Goal: Task Accomplishment & Management: Manage account settings

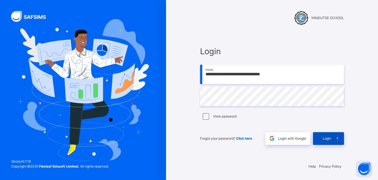
click at [331, 139] on span "Login" at bounding box center [327, 138] width 9 height 5
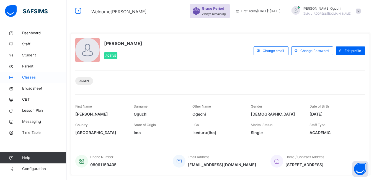
click at [43, 77] on span "Classes" at bounding box center [44, 78] width 44 height 6
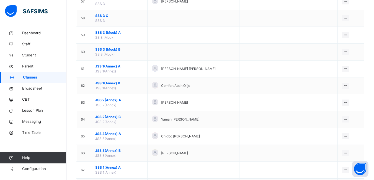
scroll to position [1025, 0]
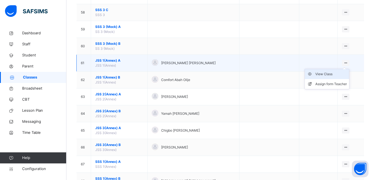
click at [332, 73] on div "View Class" at bounding box center [332, 74] width 32 height 6
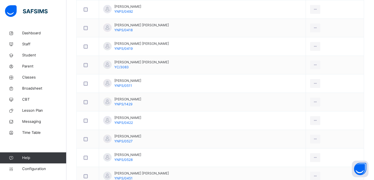
scroll to position [228, 0]
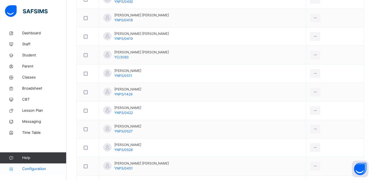
click at [42, 169] on span "Configuration" at bounding box center [44, 169] width 44 height 6
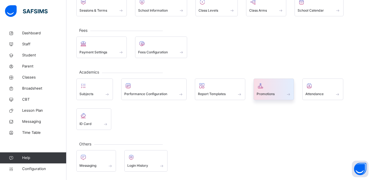
click at [268, 88] on div at bounding box center [274, 86] width 35 height 8
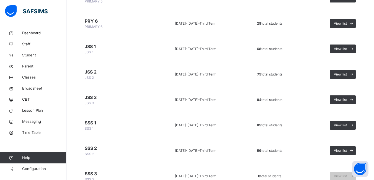
scroll to position [222, 0]
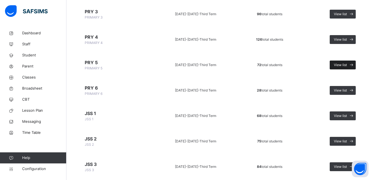
click at [347, 63] on span "View list" at bounding box center [340, 65] width 13 height 5
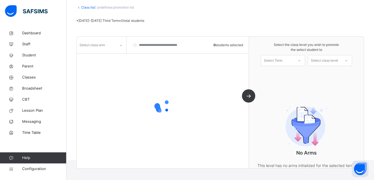
scroll to position [56, 0]
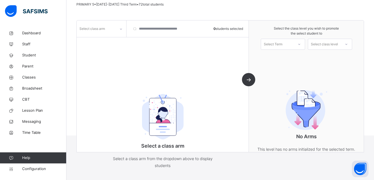
click at [121, 28] on icon at bounding box center [120, 29] width 3 height 6
click at [113, 47] on div "A" at bounding box center [101, 50] width 49 height 9
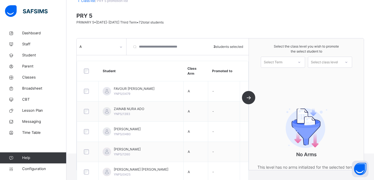
scroll to position [28, 0]
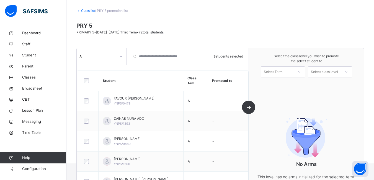
click at [301, 73] on icon at bounding box center [299, 72] width 3 height 6
click at [296, 84] on div "First Term [DATE]-[DATE]" at bounding box center [283, 87] width 44 height 14
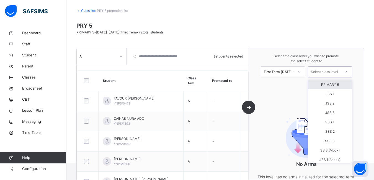
click at [348, 73] on icon at bounding box center [346, 72] width 3 height 6
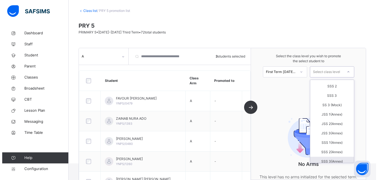
scroll to position [37, 0]
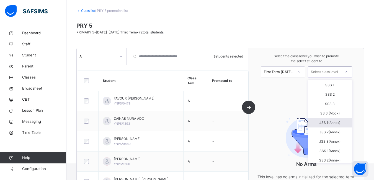
click at [336, 123] on div "JSS 1(Annex)" at bounding box center [330, 122] width 44 height 9
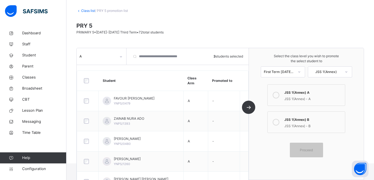
click at [279, 96] on icon at bounding box center [276, 95] width 7 height 7
click at [313, 148] on span "Proceed" at bounding box center [306, 150] width 13 height 5
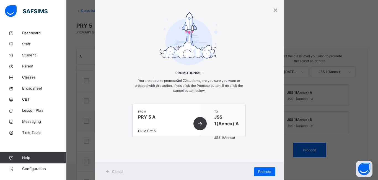
scroll to position [31, 0]
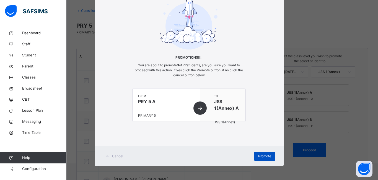
click at [261, 156] on span "Promote" at bounding box center [264, 156] width 13 height 5
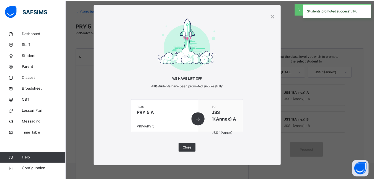
scroll to position [10, 0]
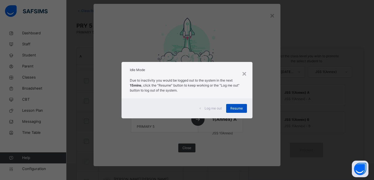
click at [239, 109] on span "Resume" at bounding box center [236, 108] width 12 height 5
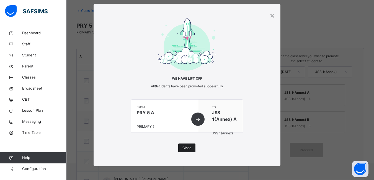
click at [187, 148] on span "Close" at bounding box center [187, 148] width 9 height 5
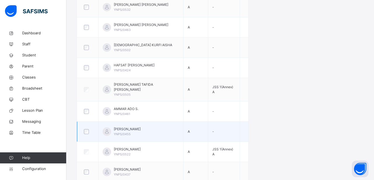
scroll to position [326, 0]
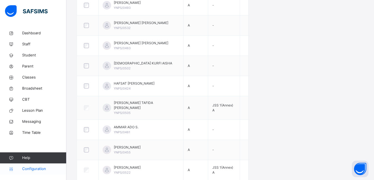
click at [30, 168] on span "Configuration" at bounding box center [44, 169] width 44 height 6
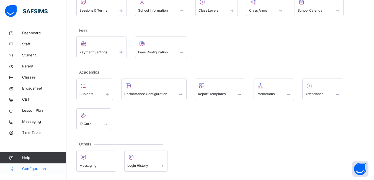
scroll to position [50, 0]
click at [274, 92] on span "Promotions" at bounding box center [266, 94] width 18 height 5
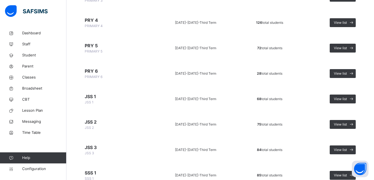
scroll to position [277, 0]
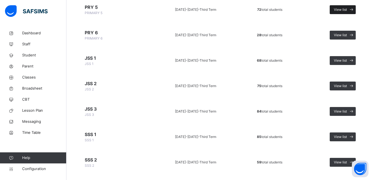
click at [352, 8] on span at bounding box center [351, 9] width 9 height 9
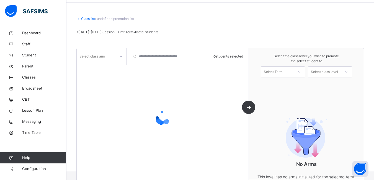
scroll to position [31, 0]
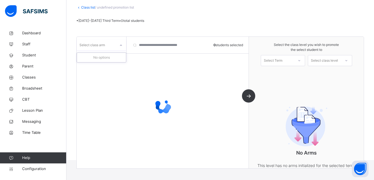
click at [121, 45] on icon at bounding box center [120, 46] width 3 height 6
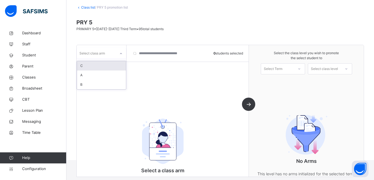
click at [102, 66] on div "C" at bounding box center [101, 65] width 49 height 9
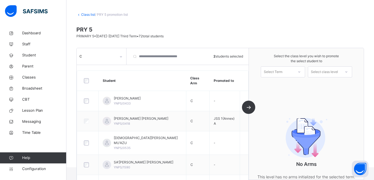
scroll to position [0, 0]
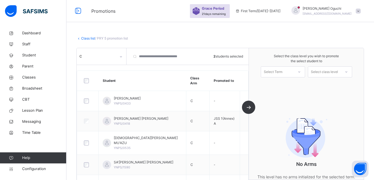
drag, startPoint x: 301, startPoint y: 71, endPoint x: 299, endPoint y: 73, distance: 2.9
click at [301, 72] on icon at bounding box center [299, 72] width 3 height 6
click at [291, 85] on div "First Term [DATE]-[DATE]" at bounding box center [283, 87] width 44 height 14
click at [348, 73] on icon at bounding box center [346, 72] width 3 height 6
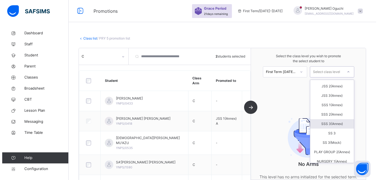
scroll to position [55, 0]
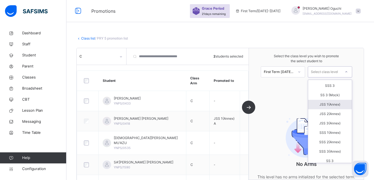
click at [336, 103] on div "JSS 1(Annex)" at bounding box center [330, 104] width 44 height 9
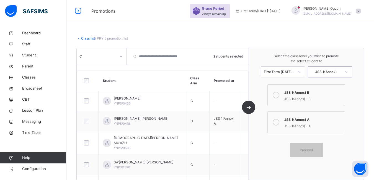
click at [280, 122] on icon at bounding box center [276, 122] width 7 height 7
click at [312, 150] on span "Proceed" at bounding box center [306, 150] width 13 height 5
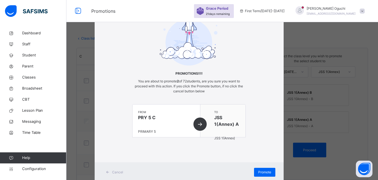
scroll to position [31, 0]
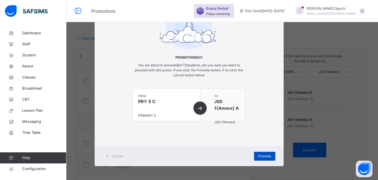
click at [265, 158] on span "Promote" at bounding box center [264, 156] width 13 height 5
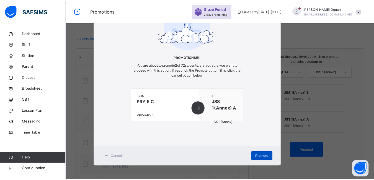
scroll to position [10, 0]
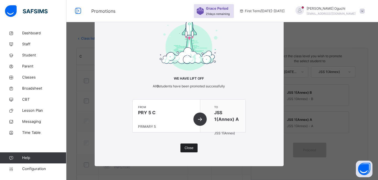
click at [190, 147] on span "Close" at bounding box center [189, 148] width 9 height 5
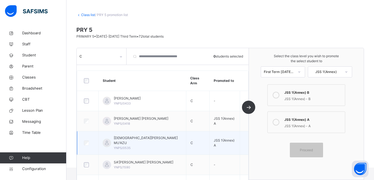
scroll to position [0, 0]
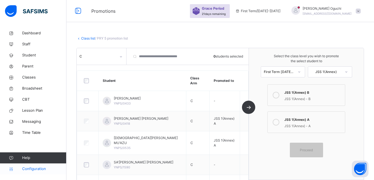
click at [42, 168] on span "Configuration" at bounding box center [44, 169] width 44 height 6
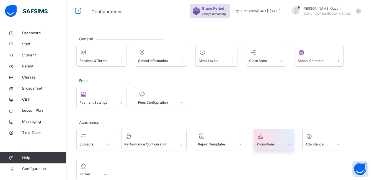
click at [266, 143] on span "Promotions" at bounding box center [266, 144] width 18 height 5
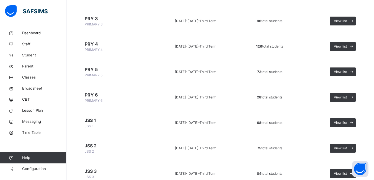
scroll to position [222, 0]
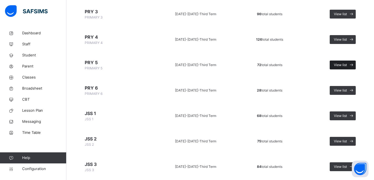
click at [342, 65] on span "View list" at bounding box center [340, 65] width 13 height 5
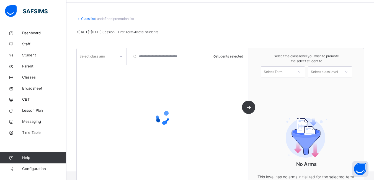
scroll to position [31, 0]
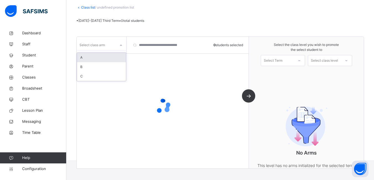
drag, startPoint x: 120, startPoint y: 45, endPoint x: 118, endPoint y: 50, distance: 4.7
click at [120, 46] on icon at bounding box center [120, 46] width 3 height 6
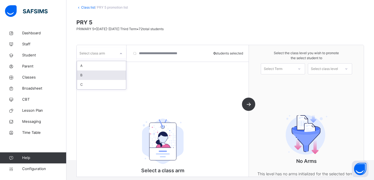
click at [104, 74] on div "B" at bounding box center [101, 75] width 49 height 9
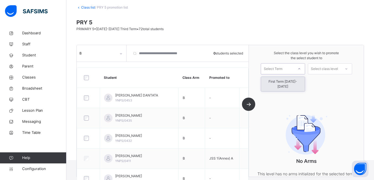
click at [301, 70] on icon at bounding box center [299, 69] width 3 height 6
click at [294, 81] on div "First Term [DATE]-[DATE]" at bounding box center [283, 84] width 44 height 14
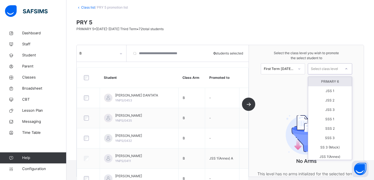
click at [348, 68] on icon at bounding box center [346, 69] width 3 height 6
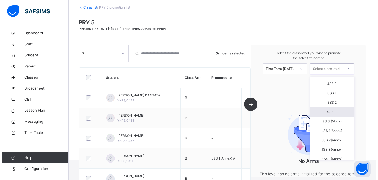
scroll to position [55, 0]
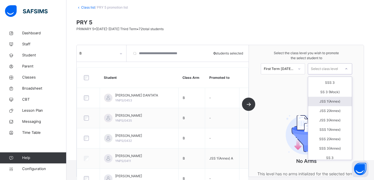
click at [333, 101] on div "JSS 1(Annex)" at bounding box center [330, 101] width 44 height 9
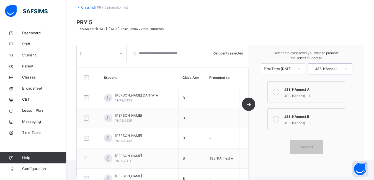
click at [279, 120] on icon at bounding box center [276, 119] width 7 height 7
click at [280, 94] on icon at bounding box center [276, 92] width 7 height 7
click at [311, 149] on span "Proceed" at bounding box center [306, 147] width 13 height 5
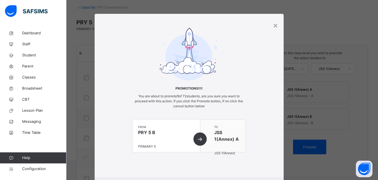
scroll to position [31, 0]
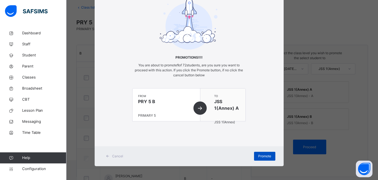
click at [265, 155] on span "Promote" at bounding box center [264, 156] width 13 height 5
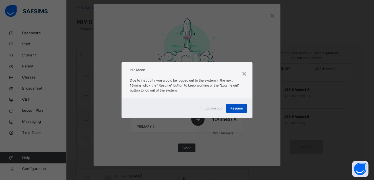
click at [235, 109] on span "Resume" at bounding box center [236, 108] width 12 height 5
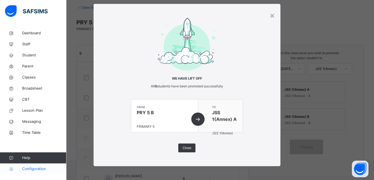
click at [35, 169] on span "Configuration" at bounding box center [44, 169] width 44 height 6
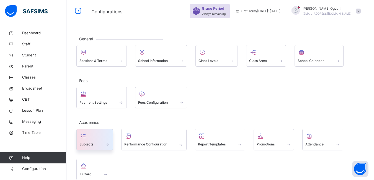
click at [93, 137] on div at bounding box center [95, 136] width 30 height 8
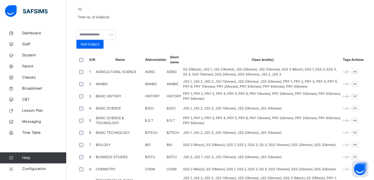
scroll to position [83, 0]
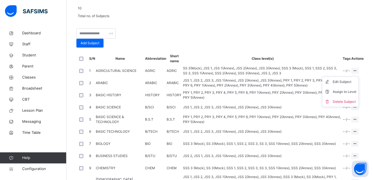
click at [357, 107] on ul "Edit Subject Assign to Level Delete Subject" at bounding box center [340, 92] width 37 height 30
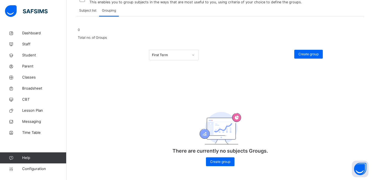
click at [198, 60] on div at bounding box center [193, 55] width 9 height 9
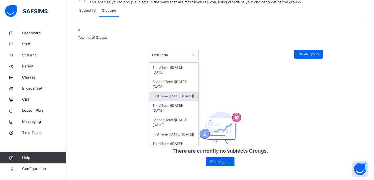
click at [181, 100] on div "First Term (2025-2026)" at bounding box center [173, 96] width 49 height 9
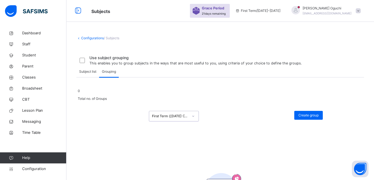
scroll to position [0, 0]
click at [40, 88] on span "Broadsheet" at bounding box center [44, 89] width 44 height 6
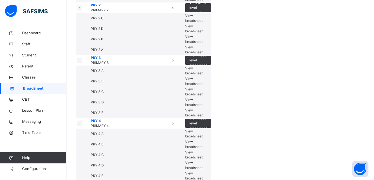
scroll to position [332, 0]
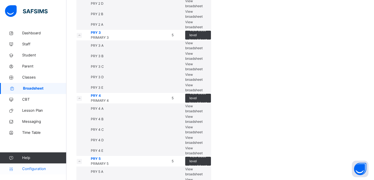
click at [37, 168] on span "Configuration" at bounding box center [44, 169] width 44 height 6
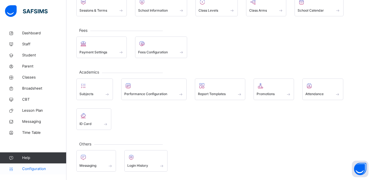
scroll to position [50, 0]
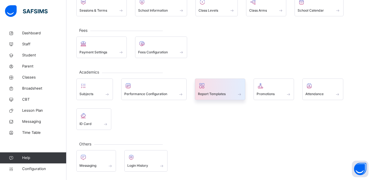
click at [234, 94] on div "Report Templates" at bounding box center [220, 94] width 44 height 6
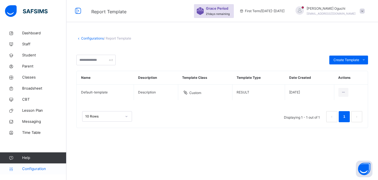
click at [43, 168] on span "Configuration" at bounding box center [44, 169] width 44 height 6
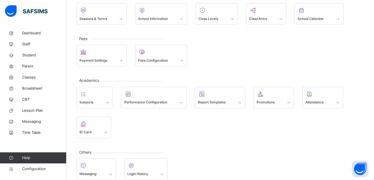
scroll to position [50, 0]
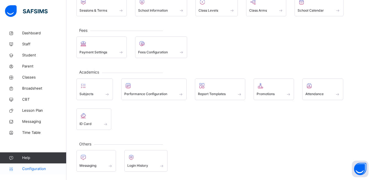
click at [44, 167] on span "Configuration" at bounding box center [44, 169] width 44 height 6
click at [36, 54] on span "Student" at bounding box center [44, 56] width 44 height 6
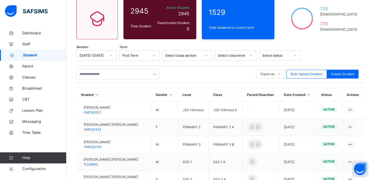
click at [51, 54] on span "Student" at bounding box center [44, 56] width 43 height 6
click at [361, 175] on button "Open asap" at bounding box center [360, 169] width 17 height 17
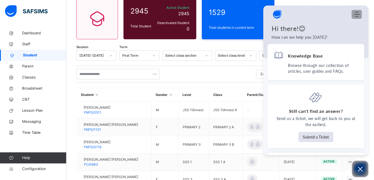
click at [358, 12] on div "Home Knowledge Base Submit Ticket" at bounding box center [315, 14] width 105 height 11
click at [357, 16] on icon "Modules Menu" at bounding box center [357, 15] width 6 height 6
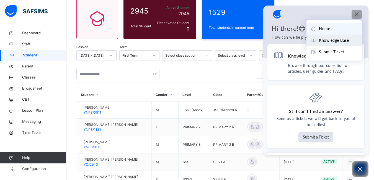
click at [338, 39] on span "Knowledge Base" at bounding box center [334, 40] width 30 height 6
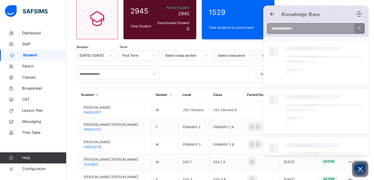
click at [295, 29] on input at bounding box center [310, 29] width 84 height 10
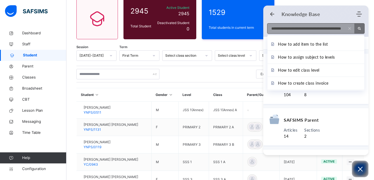
scroll to position [0, 14]
type input "**********"
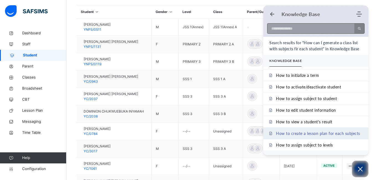
scroll to position [62, 0]
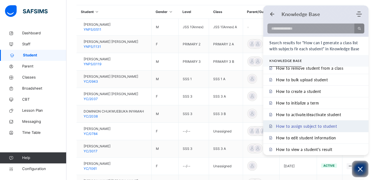
click at [304, 127] on span "How to assign subject to student" at bounding box center [306, 126] width 61 height 5
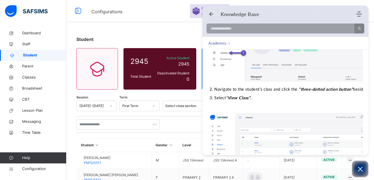
scroll to position [139, 0]
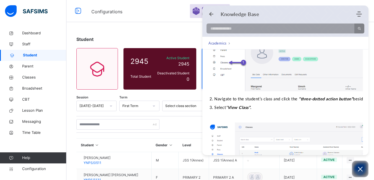
click at [352, 109] on p "Select “ View Class” ." at bounding box center [287, 108] width 147 height 6
click at [360, 15] on icon "Modules Menu" at bounding box center [360, 14] width 6 height 6
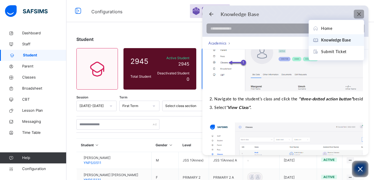
click at [361, 17] on icon "Modules Menu" at bounding box center [360, 14] width 6 height 6
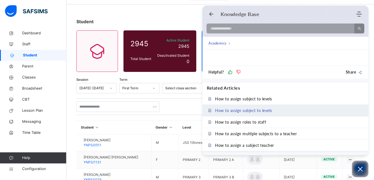
scroll to position [28, 0]
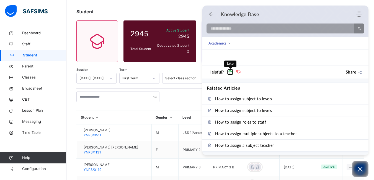
click at [231, 73] on icon at bounding box center [230, 72] width 5 height 5
click at [175, 10] on div "Student" at bounding box center [220, 11] width 288 height 7
click at [362, 170] on icon "Open asap" at bounding box center [360, 169] width 7 height 7
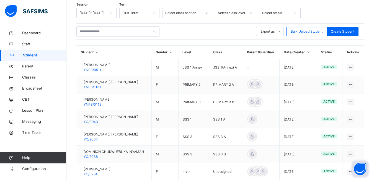
scroll to position [83, 0]
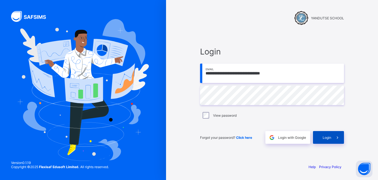
drag, startPoint x: 329, startPoint y: 139, endPoint x: 324, endPoint y: 135, distance: 7.0
click at [329, 139] on span "Login" at bounding box center [327, 138] width 9 height 4
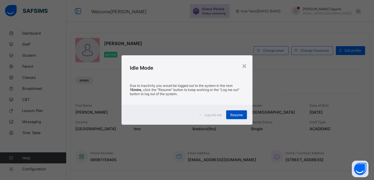
click at [239, 119] on div "Resume" at bounding box center [236, 115] width 21 height 9
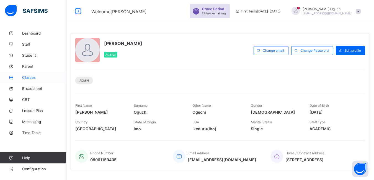
click at [32, 78] on span "Classes" at bounding box center [44, 77] width 44 height 4
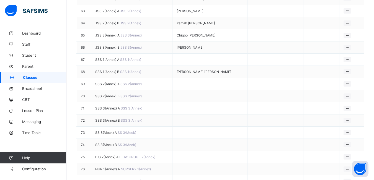
scroll to position [859, 0]
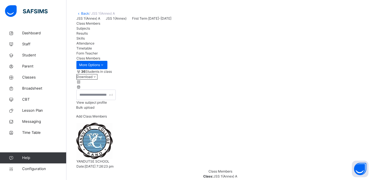
scroll to position [83, 0]
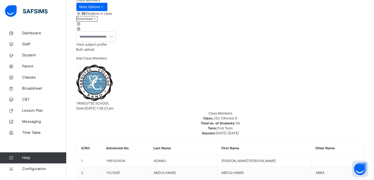
click at [107, 47] on span "View subject profile" at bounding box center [91, 44] width 30 height 4
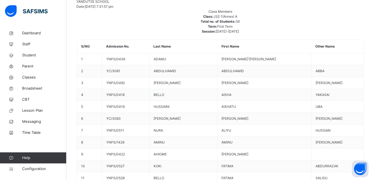
scroll to position [578, 0]
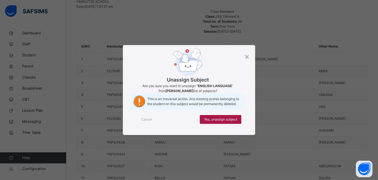
click at [226, 122] on span "Yes, unassign subject" at bounding box center [220, 119] width 33 height 5
click at [229, 122] on span "Yes, unassign subject" at bounding box center [220, 119] width 33 height 5
click at [225, 122] on span "Yes, unassign subject" at bounding box center [220, 119] width 33 height 5
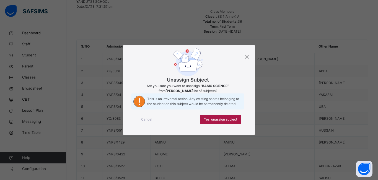
click at [226, 122] on span "Yes, unassign subject" at bounding box center [220, 119] width 33 height 5
click at [234, 122] on span "Yes, unassign subject" at bounding box center [220, 119] width 33 height 5
click at [223, 124] on div "Yes, unassign subject" at bounding box center [221, 119] width 42 height 9
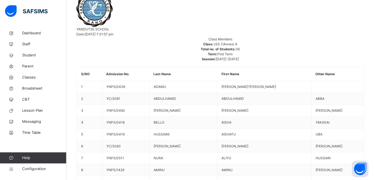
scroll to position [120, 0]
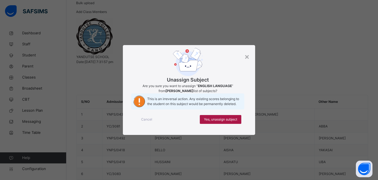
click at [216, 122] on span "Yes, unassign subject" at bounding box center [220, 119] width 33 height 5
click at [224, 122] on span "Yes, unassign subject" at bounding box center [220, 119] width 33 height 5
click at [234, 122] on span "Yes, unassign subject" at bounding box center [220, 119] width 33 height 5
click at [227, 122] on span "Yes, unassign subject" at bounding box center [220, 119] width 33 height 5
click at [233, 122] on span "Yes, unassign subject" at bounding box center [220, 119] width 33 height 5
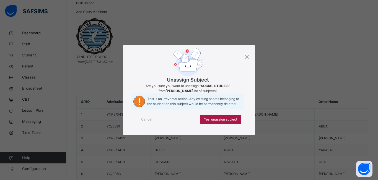
click at [230, 122] on span "Yes, unassign subject" at bounding box center [220, 119] width 33 height 5
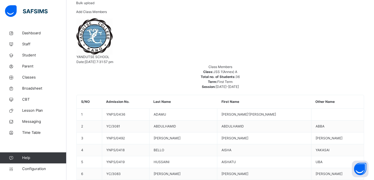
scroll to position [83, 0]
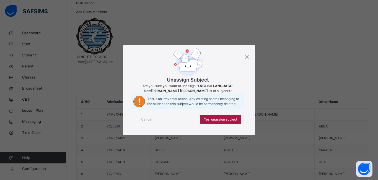
click at [209, 122] on span "Yes, unassign subject" at bounding box center [220, 119] width 33 height 5
click at [219, 122] on span "Yes, unassign subject" at bounding box center [220, 119] width 33 height 5
click at [236, 122] on span "Yes, unassign subject" at bounding box center [220, 119] width 33 height 5
click at [224, 122] on span "Yes, unassign subject" at bounding box center [220, 119] width 33 height 5
click at [237, 122] on span "Yes, unassign subject" at bounding box center [220, 119] width 33 height 5
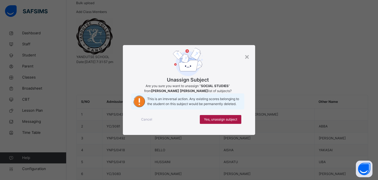
click at [225, 122] on span "Yes, unassign subject" at bounding box center [220, 119] width 33 height 5
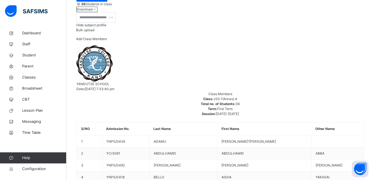
scroll to position [92, 0]
click at [101, 25] on li "Pdf Report" at bounding box center [89, 20] width 24 height 9
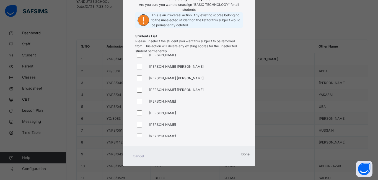
scroll to position [0, 0]
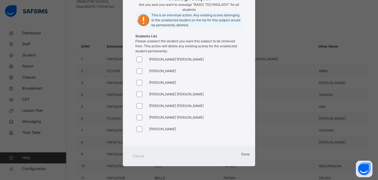
click at [138, 68] on div at bounding box center [140, 71] width 11 height 12
click at [242, 155] on span "Done" at bounding box center [246, 154] width 8 height 4
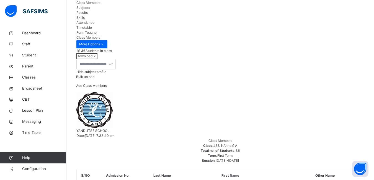
scroll to position [9, 0]
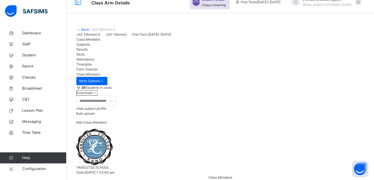
click at [90, 47] on span "Subjects" at bounding box center [83, 44] width 14 height 4
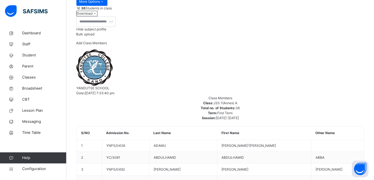
scroll to position [92, 0]
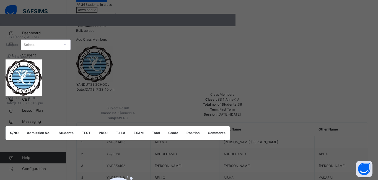
click at [236, 26] on div "×" at bounding box center [118, 23] width 236 height 5
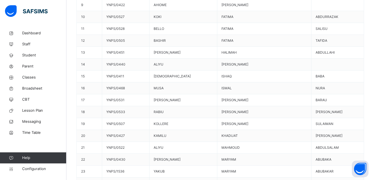
scroll to position [326, 0]
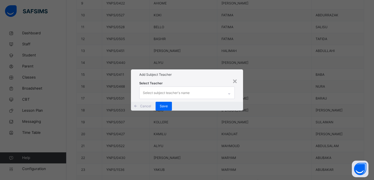
click at [178, 88] on div "Select subject teacher's name" at bounding box center [166, 93] width 47 height 11
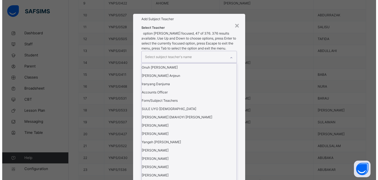
scroll to position [471, 0]
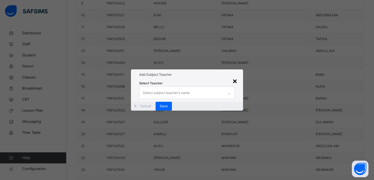
click at [236, 75] on div "×" at bounding box center [234, 81] width 5 height 12
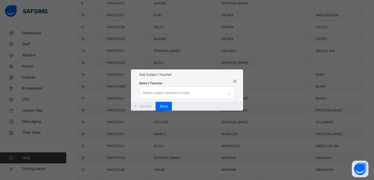
click at [189, 88] on div "Select subject teacher's name" at bounding box center [166, 93] width 47 height 11
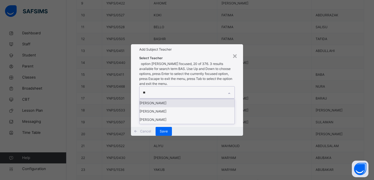
type input "***"
click at [166, 99] on div "[PERSON_NAME]" at bounding box center [187, 103] width 95 height 8
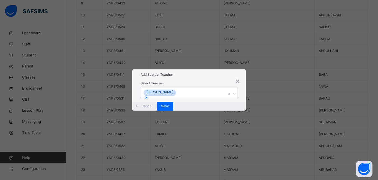
click at [261, 66] on div "× Add Subject Teacher Select Teacher Essien Bassey Cancel Save" at bounding box center [189, 90] width 378 height 180
drag, startPoint x: 231, startPoint y: 115, endPoint x: 295, endPoint y: 124, distance: 64.1
click at [169, 109] on span "Save" at bounding box center [165, 106] width 8 height 5
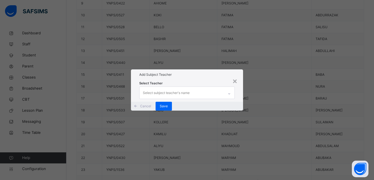
click at [187, 88] on div "Select subject teacher's name" at bounding box center [166, 93] width 47 height 11
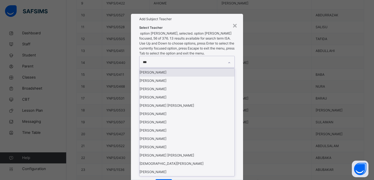
type input "****"
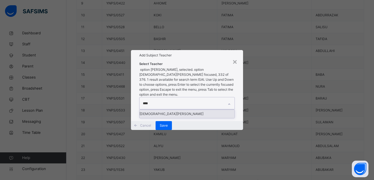
click at [175, 110] on div "[DEMOGRAPHIC_DATA][PERSON_NAME]" at bounding box center [187, 114] width 95 height 8
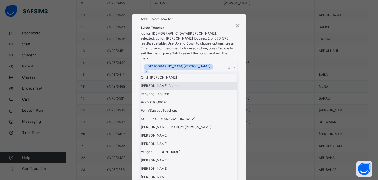
click at [256, 129] on div "× Add Subject Teacher Select Teacher option [PERSON_NAME], selected. option [PE…" at bounding box center [189, 90] width 378 height 180
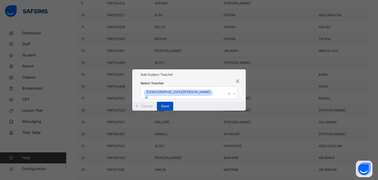
click at [169, 109] on span "Save" at bounding box center [165, 106] width 8 height 5
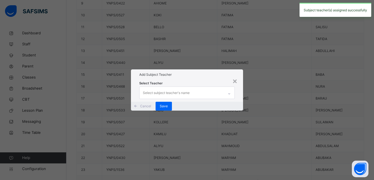
click at [181, 88] on div "Select subject teacher's name" at bounding box center [166, 93] width 47 height 11
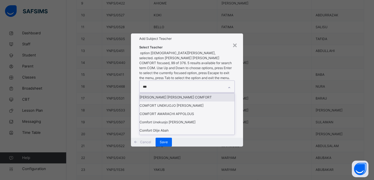
type input "****"
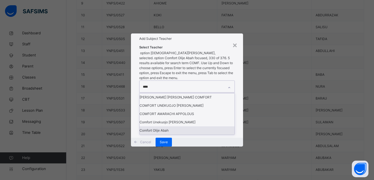
click at [158, 133] on div "Comfort Olije Abah" at bounding box center [187, 131] width 95 height 8
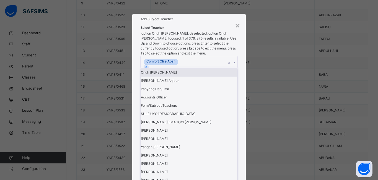
click at [251, 137] on div "× Add Subject Teacher Select Teacher option Onuh [PERSON_NAME], deselected. opt…" at bounding box center [189, 90] width 378 height 180
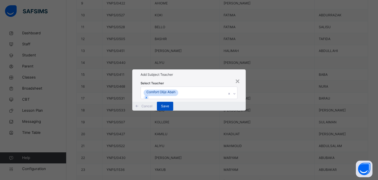
click at [169, 109] on span "Save" at bounding box center [165, 106] width 8 height 5
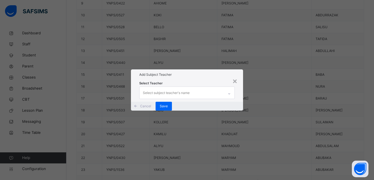
click at [178, 88] on div "Select subject teacher's name" at bounding box center [166, 93] width 47 height 11
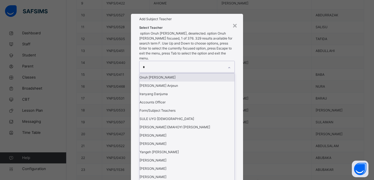
type input "**"
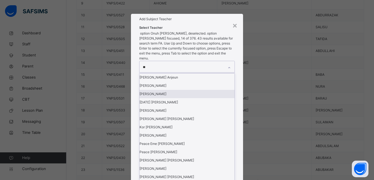
click at [160, 98] on div "[PERSON_NAME]" at bounding box center [187, 94] width 95 height 8
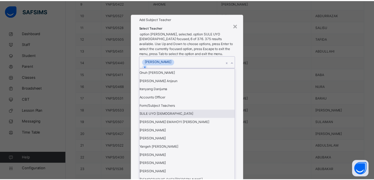
scroll to position [139, 0]
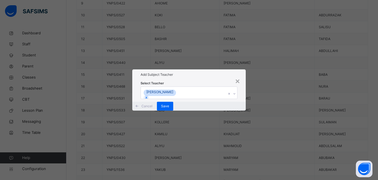
click at [265, 135] on div "× Add Subject Teacher Select Teacher [PERSON_NAME] Cancel Save" at bounding box center [189, 90] width 378 height 180
click at [169, 109] on span "Save" at bounding box center [165, 106] width 8 height 5
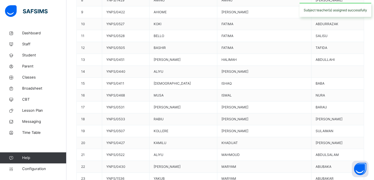
scroll to position [326, 0]
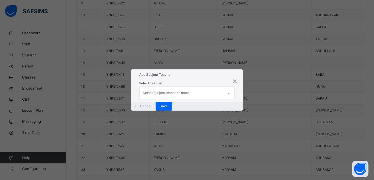
click at [188, 88] on div "Select subject teacher's name" at bounding box center [166, 93] width 47 height 11
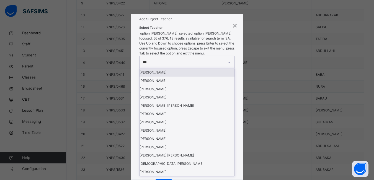
type input "****"
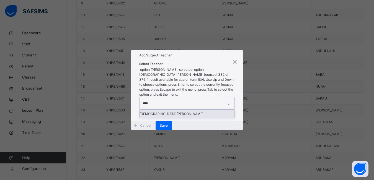
click at [163, 110] on div "[DEMOGRAPHIC_DATA][PERSON_NAME]" at bounding box center [187, 114] width 95 height 8
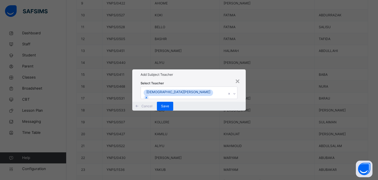
click at [279, 130] on div "× Add Subject Teacher Select Teacher [PERSON_NAME] Cancel Save" at bounding box center [189, 90] width 378 height 180
click at [169, 109] on span "Save" at bounding box center [165, 106] width 8 height 5
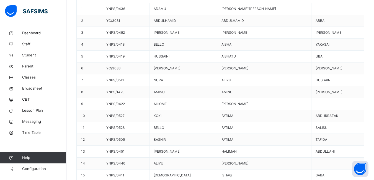
scroll to position [216, 0]
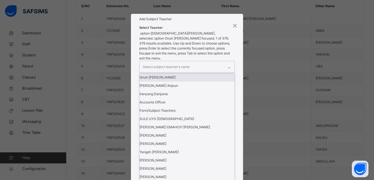
click at [215, 73] on div "Select subject teacher's name" at bounding box center [182, 67] width 84 height 12
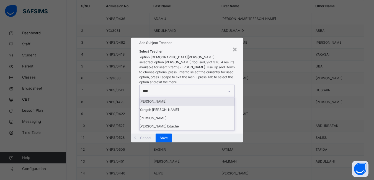
type input "*****"
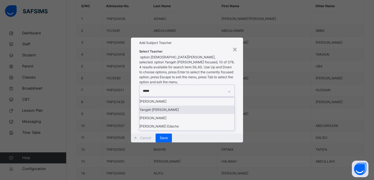
click at [165, 106] on div "Yangeh [PERSON_NAME]" at bounding box center [187, 110] width 95 height 8
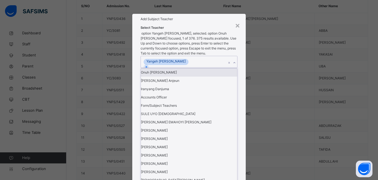
click at [269, 92] on div "× Add Subject Teacher Select Teacher option [PERSON_NAME], selected. option Onu…" at bounding box center [189, 90] width 378 height 180
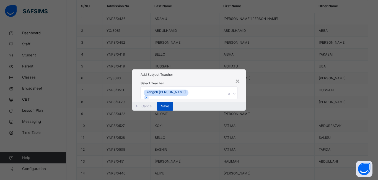
click at [169, 109] on span "Save" at bounding box center [165, 106] width 8 height 5
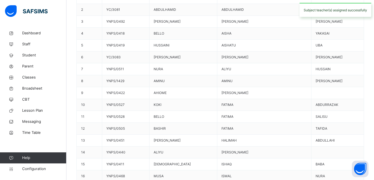
scroll to position [326, 0]
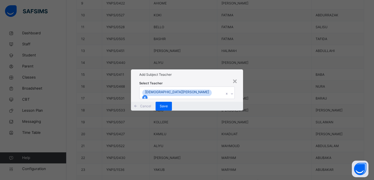
click at [147, 96] on icon at bounding box center [145, 98] width 4 height 4
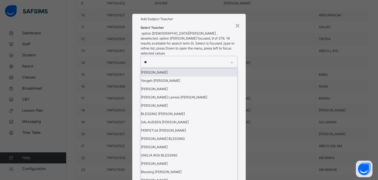
type input "***"
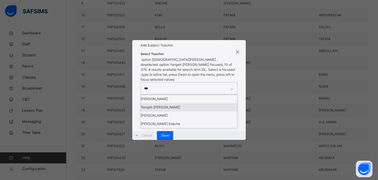
click at [168, 103] on div "Yangeh [PERSON_NAME]" at bounding box center [189, 107] width 96 height 8
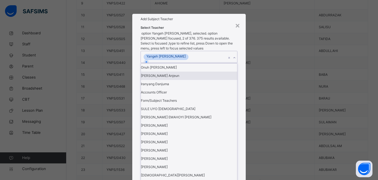
click at [272, 93] on div "× Add Subject Teacher Select Teacher option [PERSON_NAME], selected. option [PE…" at bounding box center [189, 90] width 378 height 180
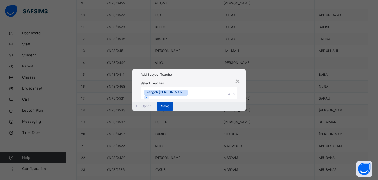
click at [169, 109] on span "Save" at bounding box center [165, 106] width 8 height 5
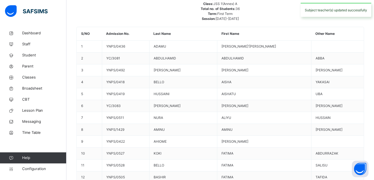
scroll to position [160, 0]
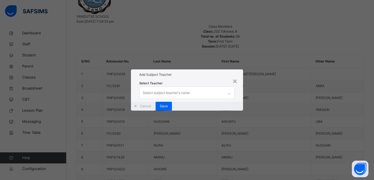
click at [182, 88] on div "Select subject teacher's name" at bounding box center [166, 93] width 47 height 11
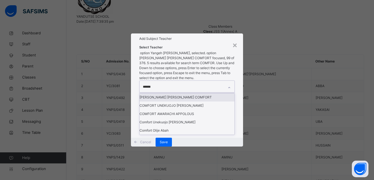
type input "*******"
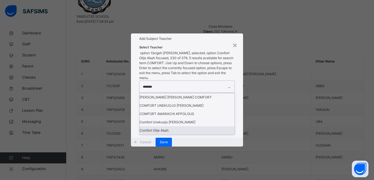
click at [168, 131] on div "Comfort Olije Abah" at bounding box center [187, 131] width 95 height 8
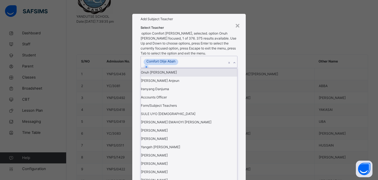
click at [260, 78] on div "× Add Subject Teacher Select Teacher option Comfort Olije Abah, selected. optio…" at bounding box center [189, 90] width 378 height 180
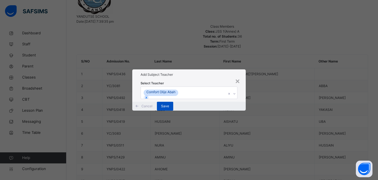
click at [169, 109] on span "Save" at bounding box center [165, 106] width 8 height 5
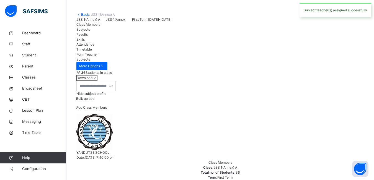
scroll to position [0, 0]
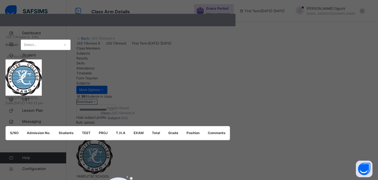
click at [67, 48] on icon at bounding box center [64, 45] width 3 height 6
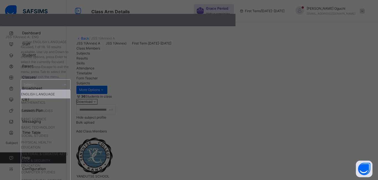
click at [236, 26] on div "×" at bounding box center [118, 23] width 236 height 5
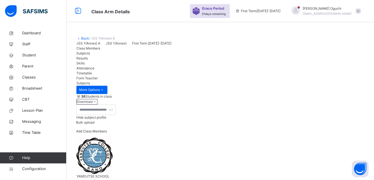
click at [88, 60] on span "Results" at bounding box center [81, 58] width 11 height 4
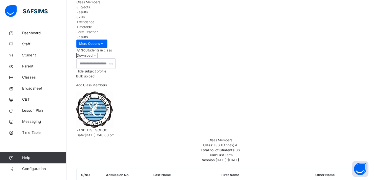
scroll to position [28, 0]
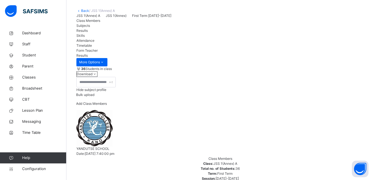
click at [94, 23] on span "Class Members" at bounding box center [88, 21] width 24 height 4
click at [106, 92] on span "Hide subject profile" at bounding box center [91, 90] width 30 height 4
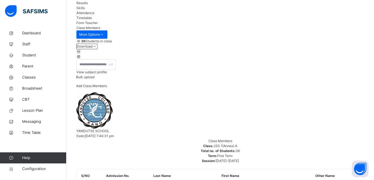
scroll to position [83, 0]
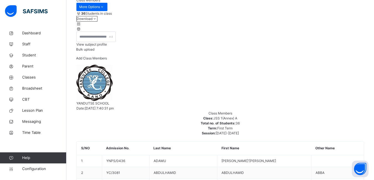
click at [81, 26] on span at bounding box center [78, 24] width 5 height 4
click at [81, 31] on icon at bounding box center [78, 29] width 5 height 4
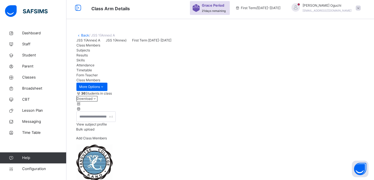
scroll to position [0, 0]
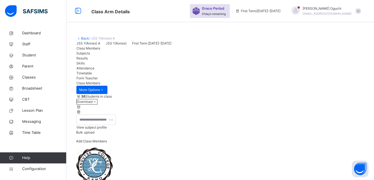
click at [81, 109] on icon at bounding box center [78, 107] width 5 height 4
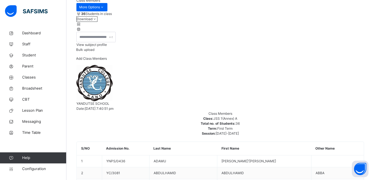
scroll to position [83, 0]
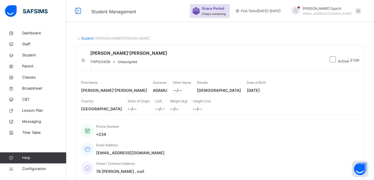
click at [86, 38] on link "Student" at bounding box center [87, 38] width 12 height 4
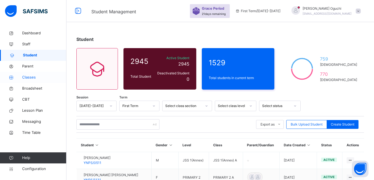
click at [29, 77] on span "Classes" at bounding box center [44, 78] width 44 height 6
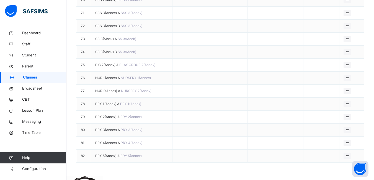
scroll to position [1025, 0]
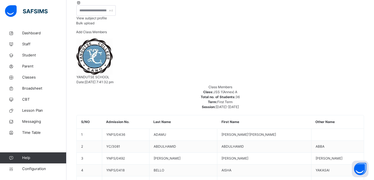
scroll to position [111, 0]
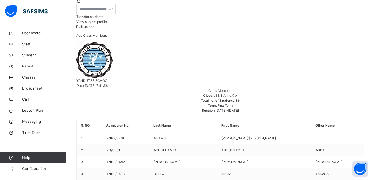
click at [107, 24] on span "View subject profile" at bounding box center [91, 22] width 30 height 4
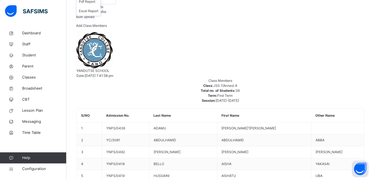
click at [101, 6] on li "Pdf Report" at bounding box center [89, 1] width 24 height 9
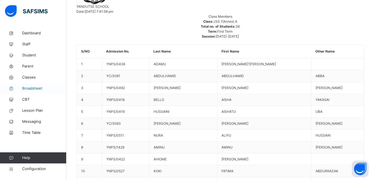
scroll to position [190, 0]
